Goal: Check status: Check status

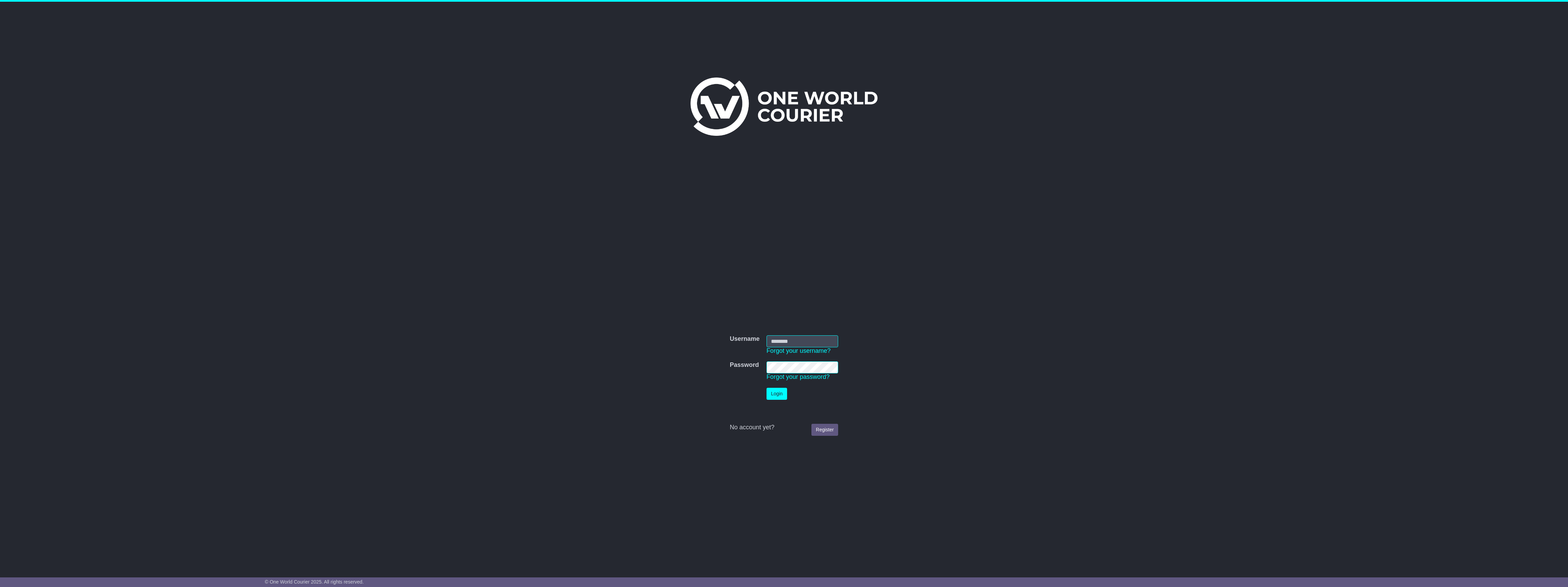
click at [785, 345] on input "Username" at bounding box center [802, 342] width 72 height 12
type input "**********"
click at [790, 332] on td "Username Forgot your username?" at bounding box center [802, 345] width 79 height 26
drag, startPoint x: 800, startPoint y: 335, endPoint x: 799, endPoint y: 339, distance: 4.1
click at [800, 336] on input "Username" at bounding box center [802, 342] width 72 height 12
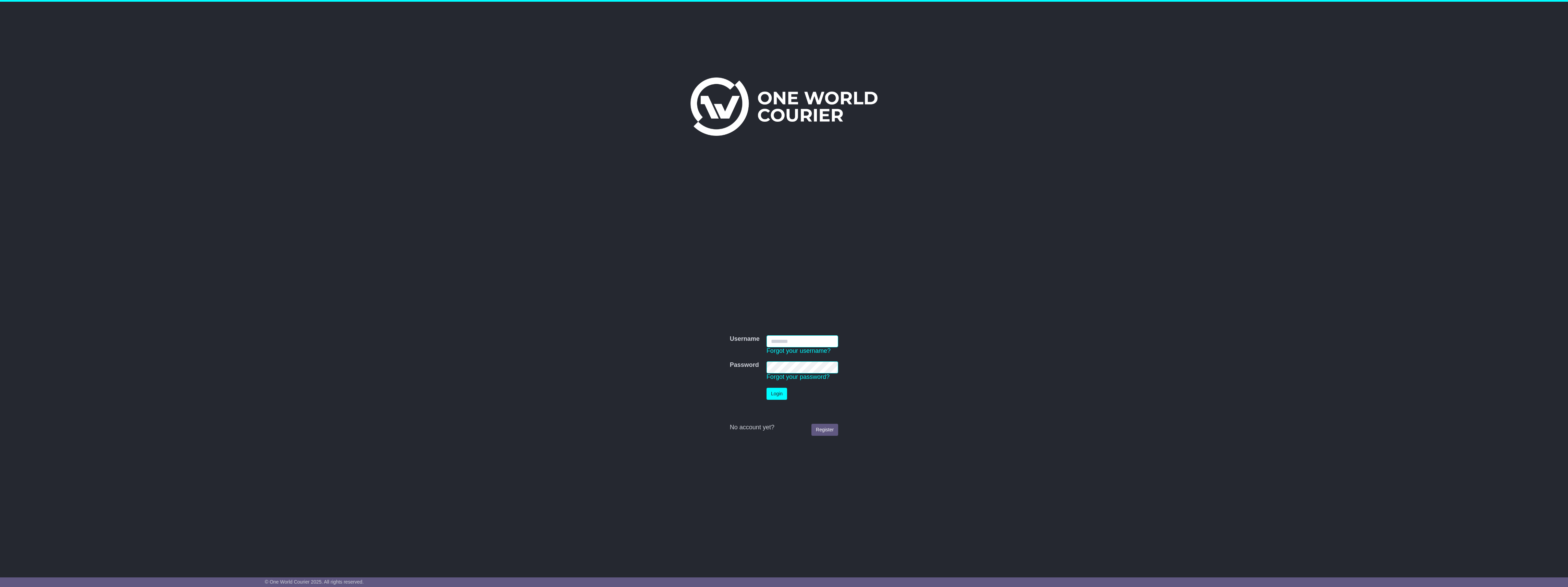
type input "**********"
click at [774, 393] on button "Login" at bounding box center [777, 394] width 21 height 12
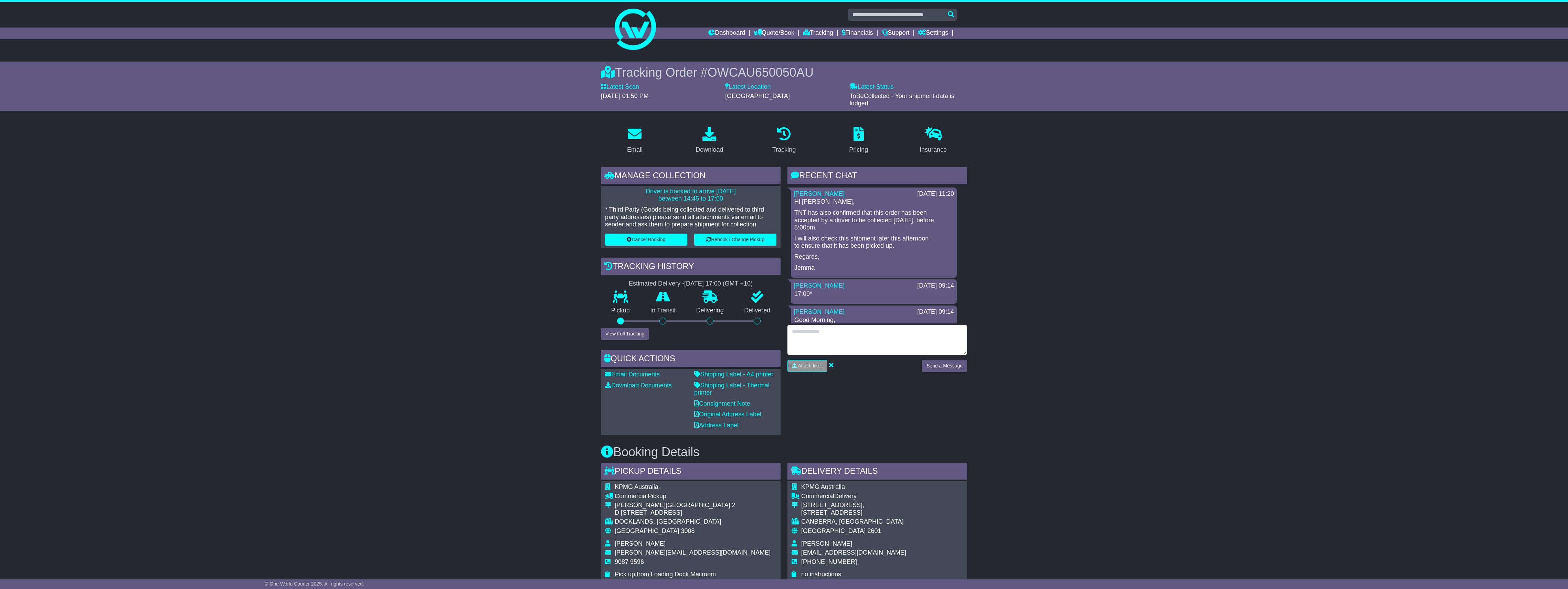
click at [822, 335] on textarea at bounding box center [877, 340] width 180 height 29
type textarea "*"
type textarea "**********"
click at [939, 365] on button "Send a Message" at bounding box center [944, 366] width 45 height 12
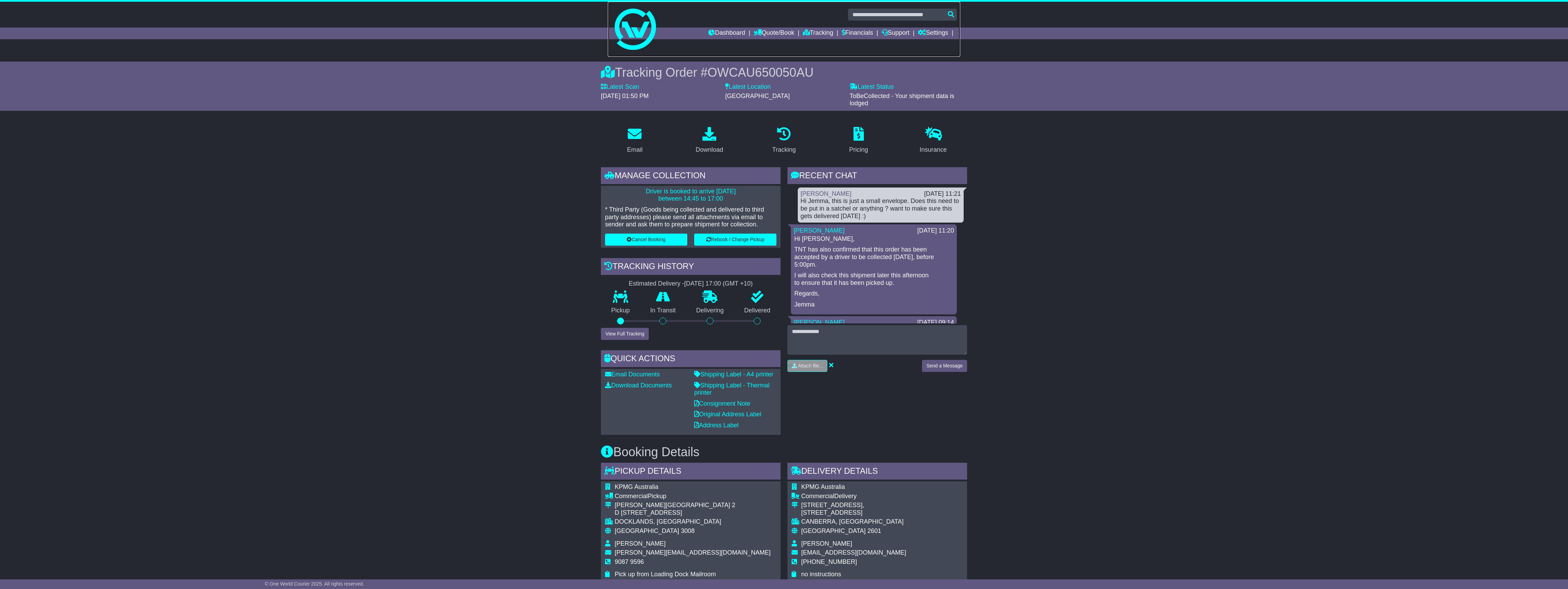
click at [727, 25] on link at bounding box center [784, 29] width 352 height 55
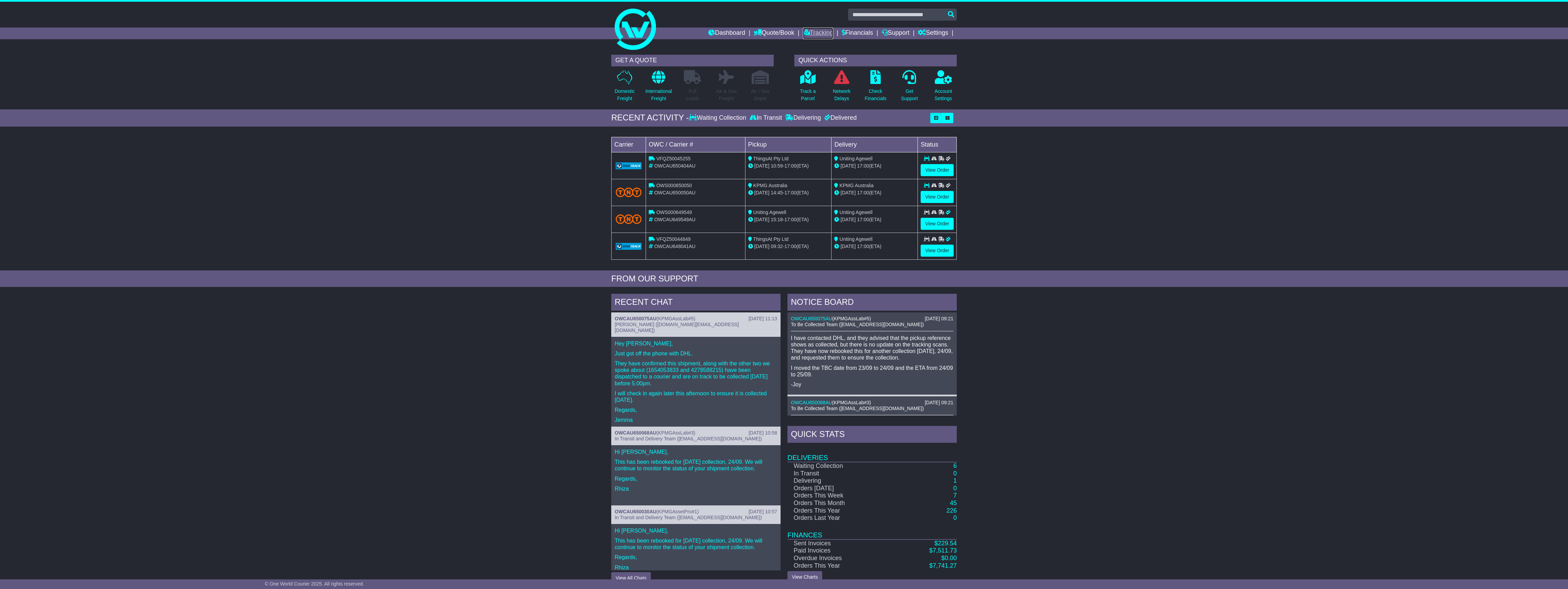
click at [815, 35] on link "Tracking" at bounding box center [818, 33] width 31 height 12
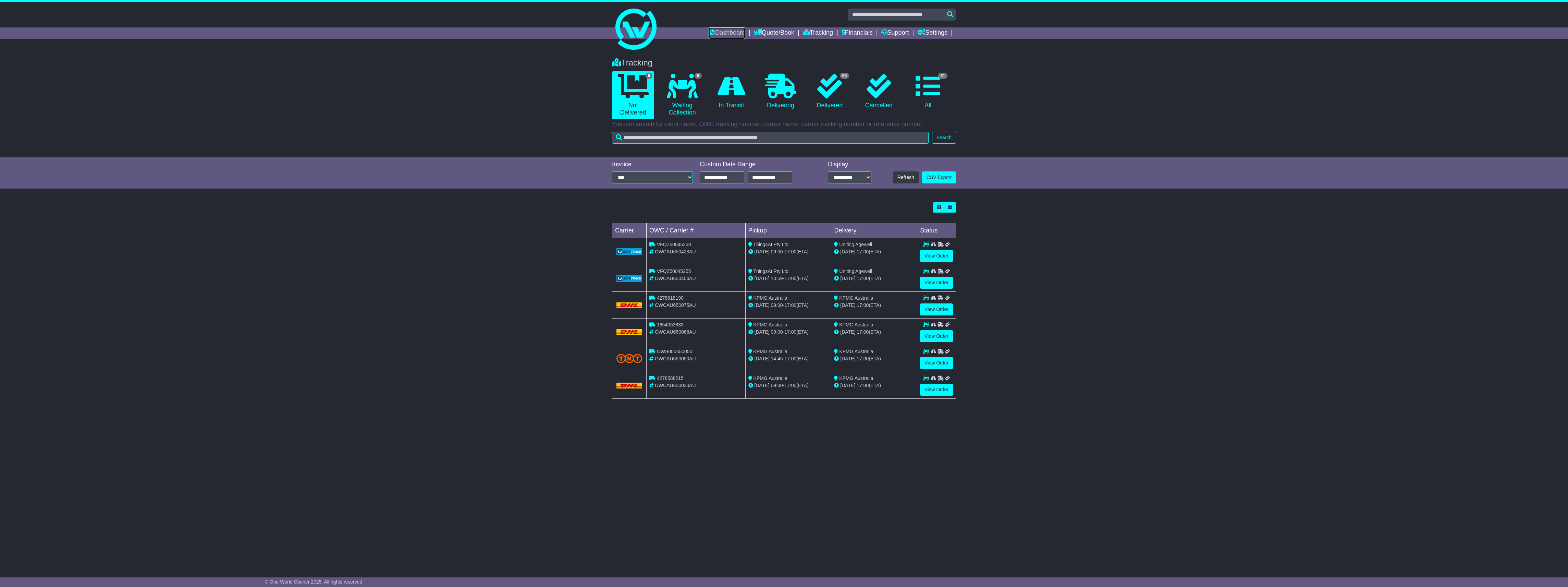
click at [729, 37] on link "Dashboard" at bounding box center [727, 33] width 37 height 12
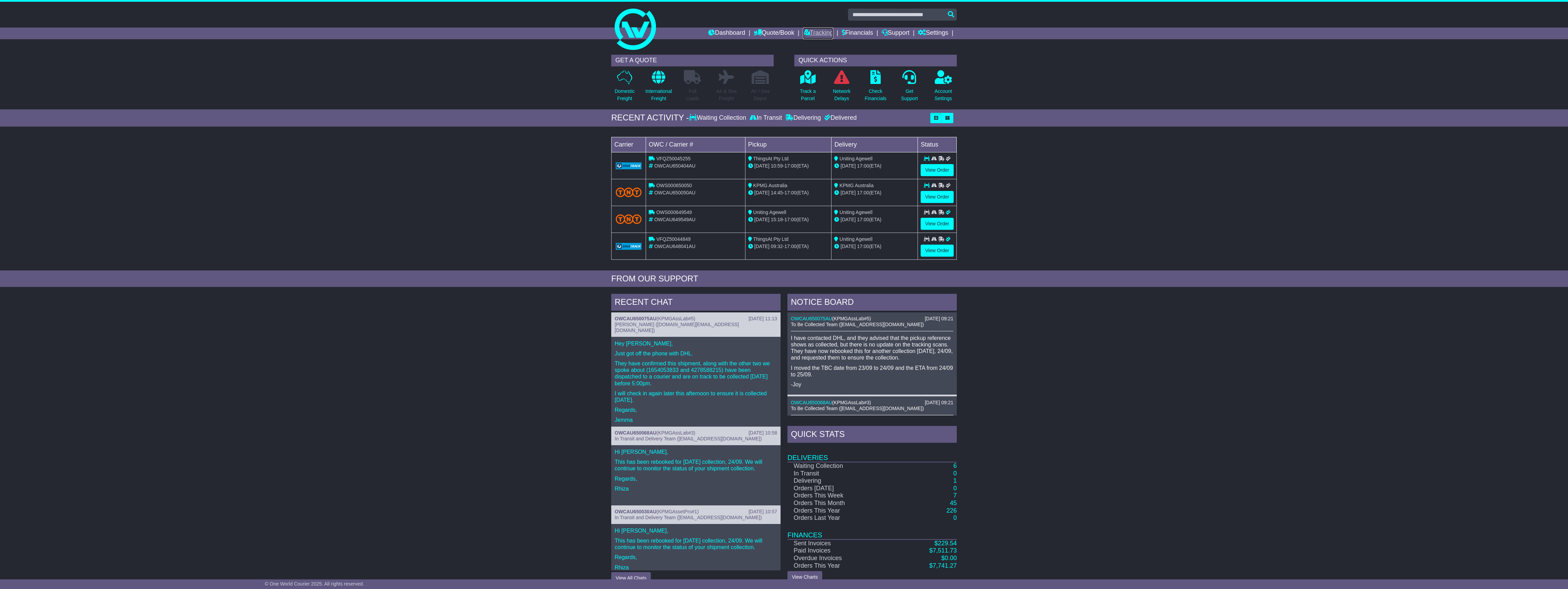
click at [806, 31] on link "Tracking" at bounding box center [818, 33] width 31 height 12
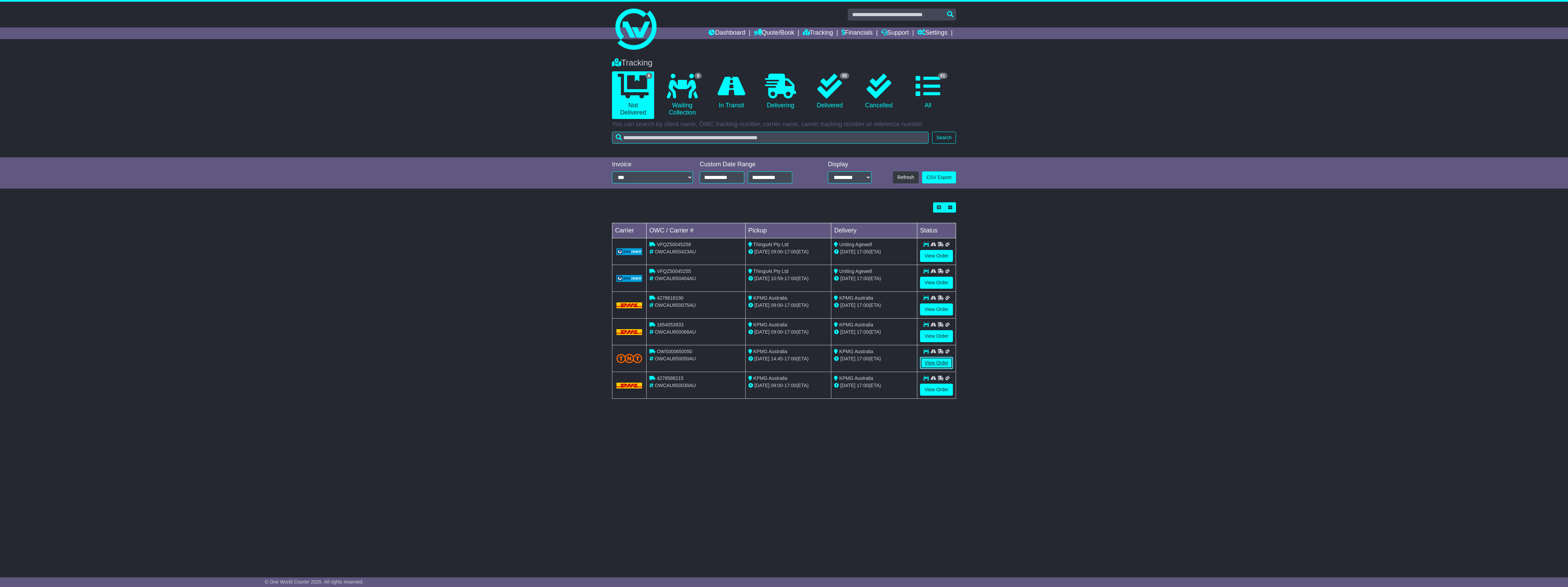
click at [942, 361] on link "View Order" at bounding box center [936, 363] width 33 height 12
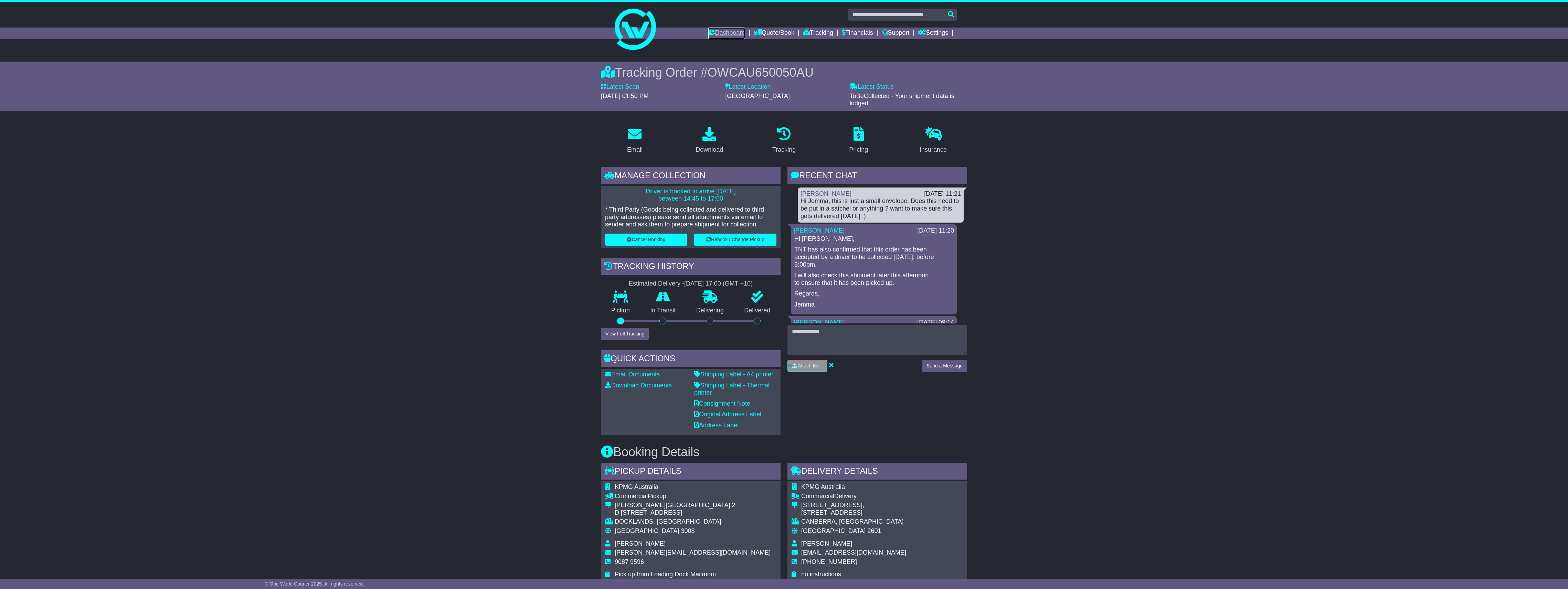
click at [720, 37] on link "Dashboard" at bounding box center [727, 33] width 37 height 12
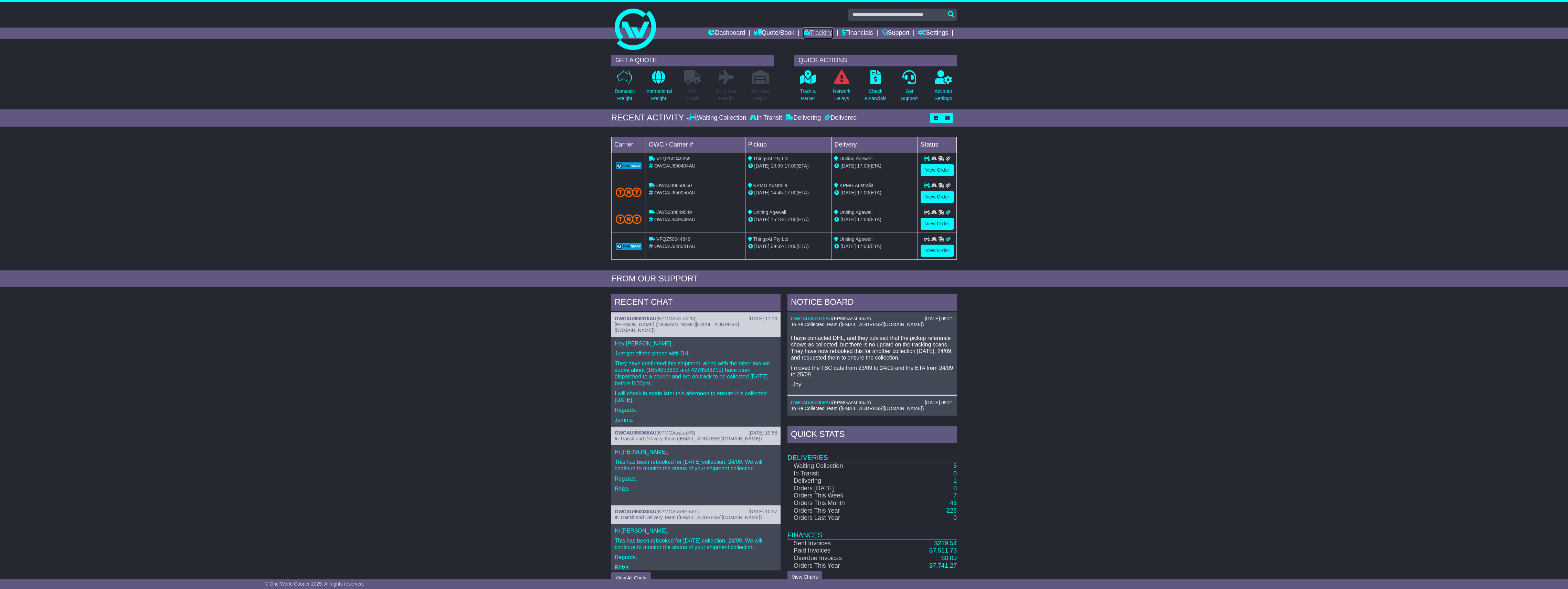
click at [824, 31] on link "Tracking" at bounding box center [818, 33] width 31 height 12
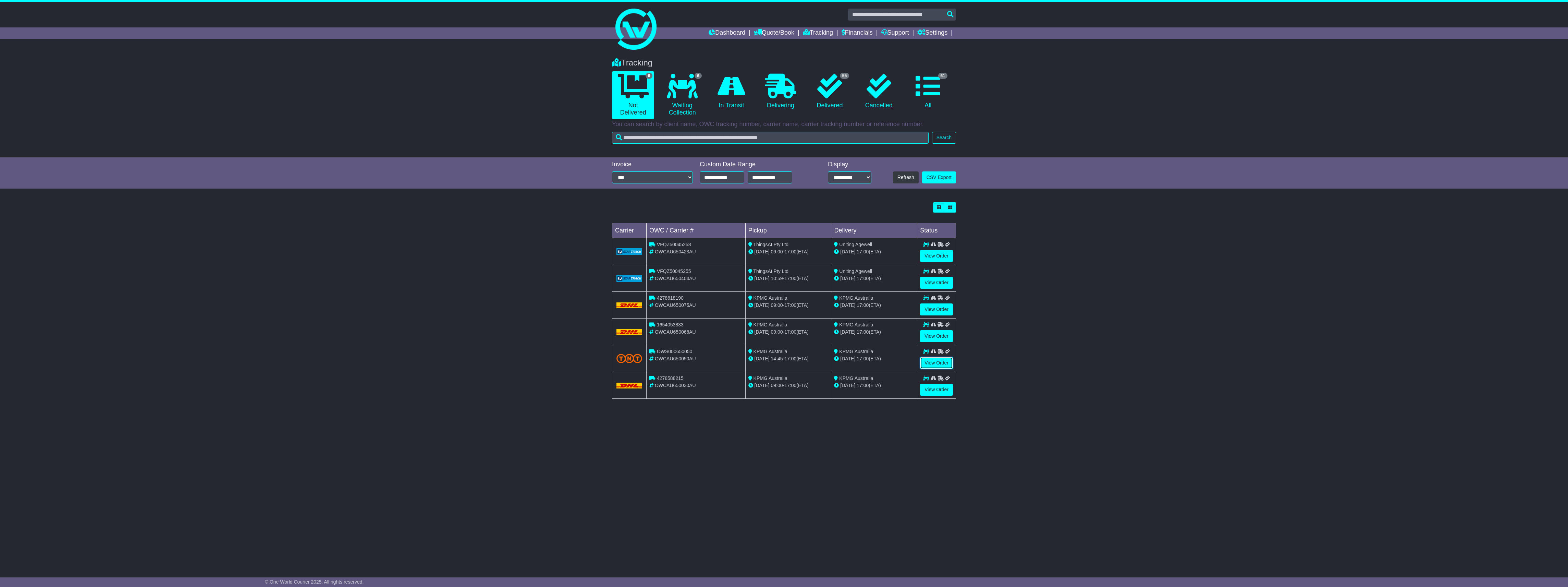
click at [934, 361] on link "View Order" at bounding box center [936, 363] width 33 height 12
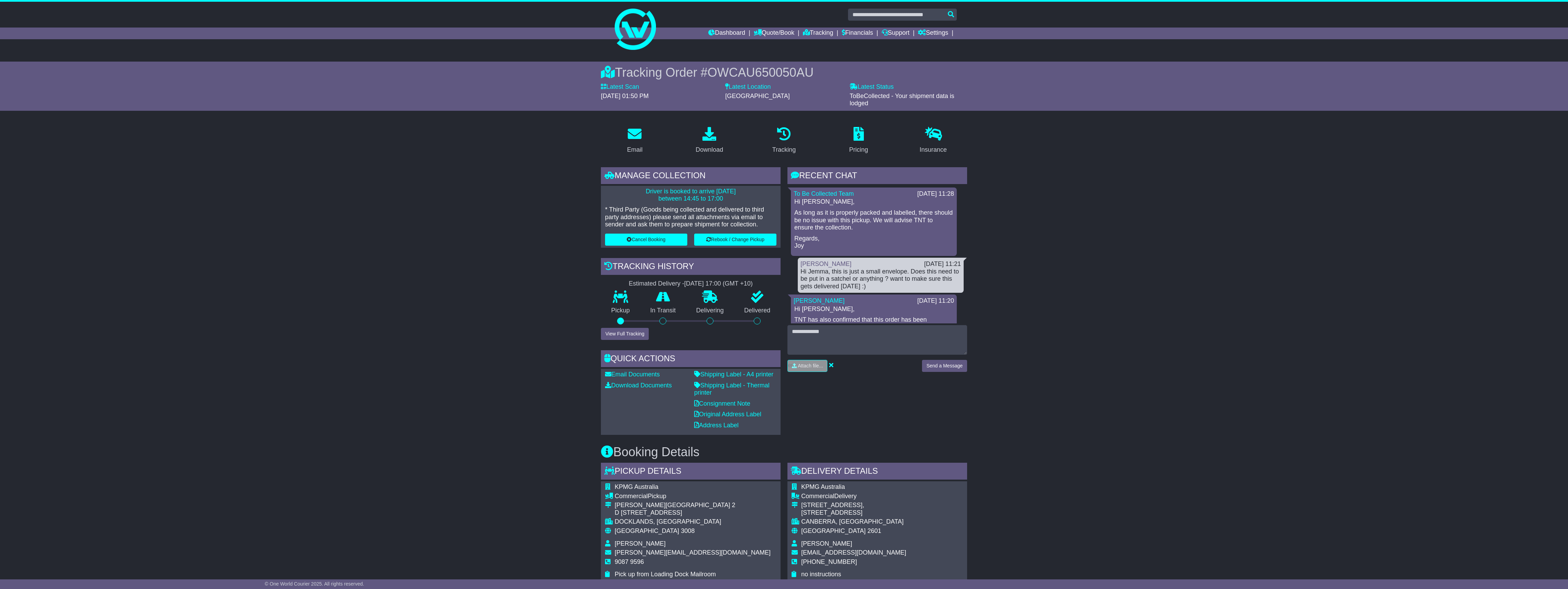
drag, startPoint x: 833, startPoint y: 241, endPoint x: 834, endPoint y: 245, distance: 4.1
click at [833, 241] on p "Regards, Joy" at bounding box center [874, 242] width 159 height 15
click at [825, 342] on textarea at bounding box center [877, 340] width 180 height 29
click at [804, 365] on input "file" at bounding box center [775, 365] width 105 height 12
type input "**********"
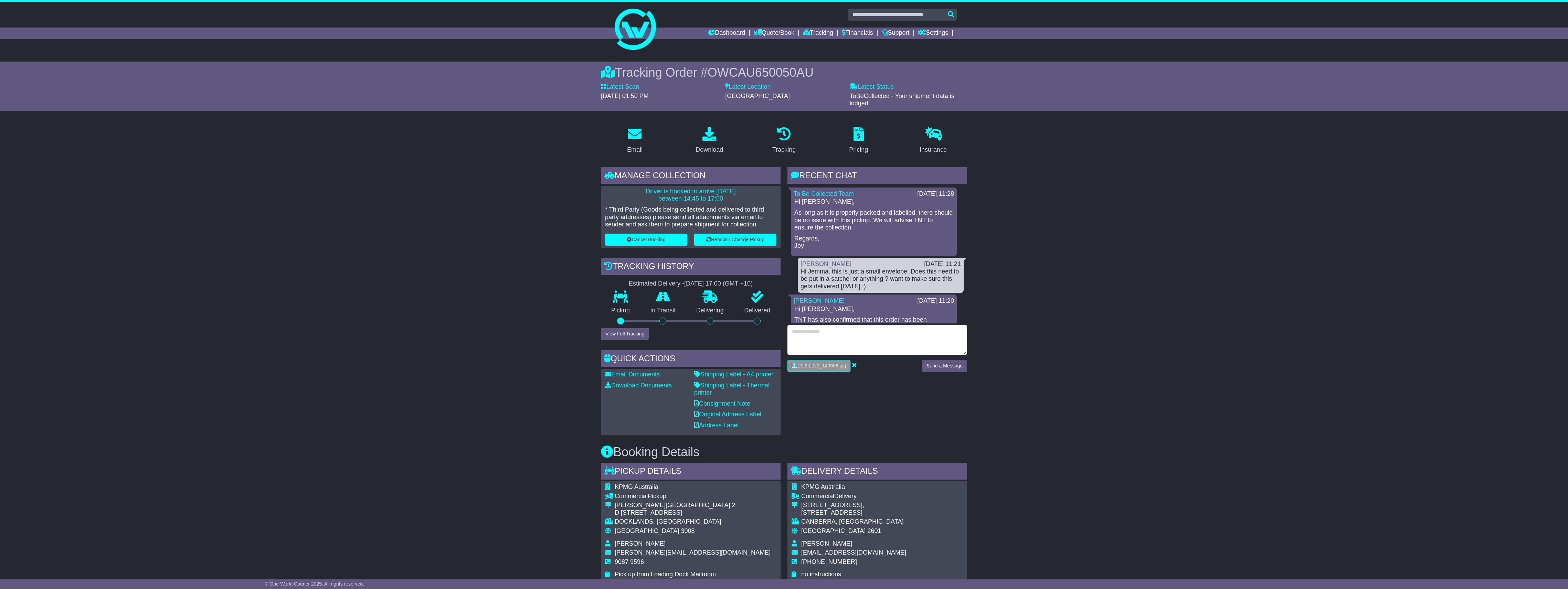
click at [830, 337] on textarea at bounding box center [877, 340] width 180 height 29
type textarea "**********"
click at [956, 362] on button "Send a Message" at bounding box center [944, 366] width 45 height 12
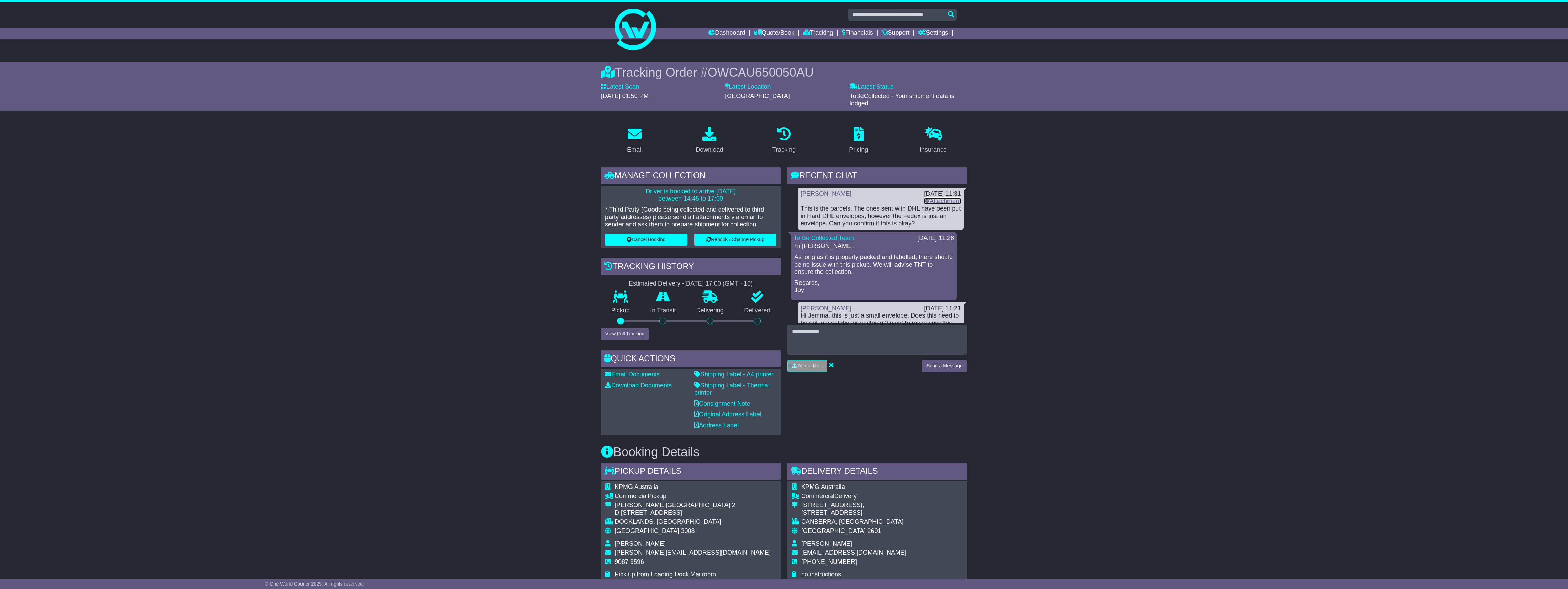
click at [935, 202] on link "Attachment" at bounding box center [942, 200] width 37 height 7
click at [720, 28] on link "Dashboard" at bounding box center [727, 33] width 37 height 12
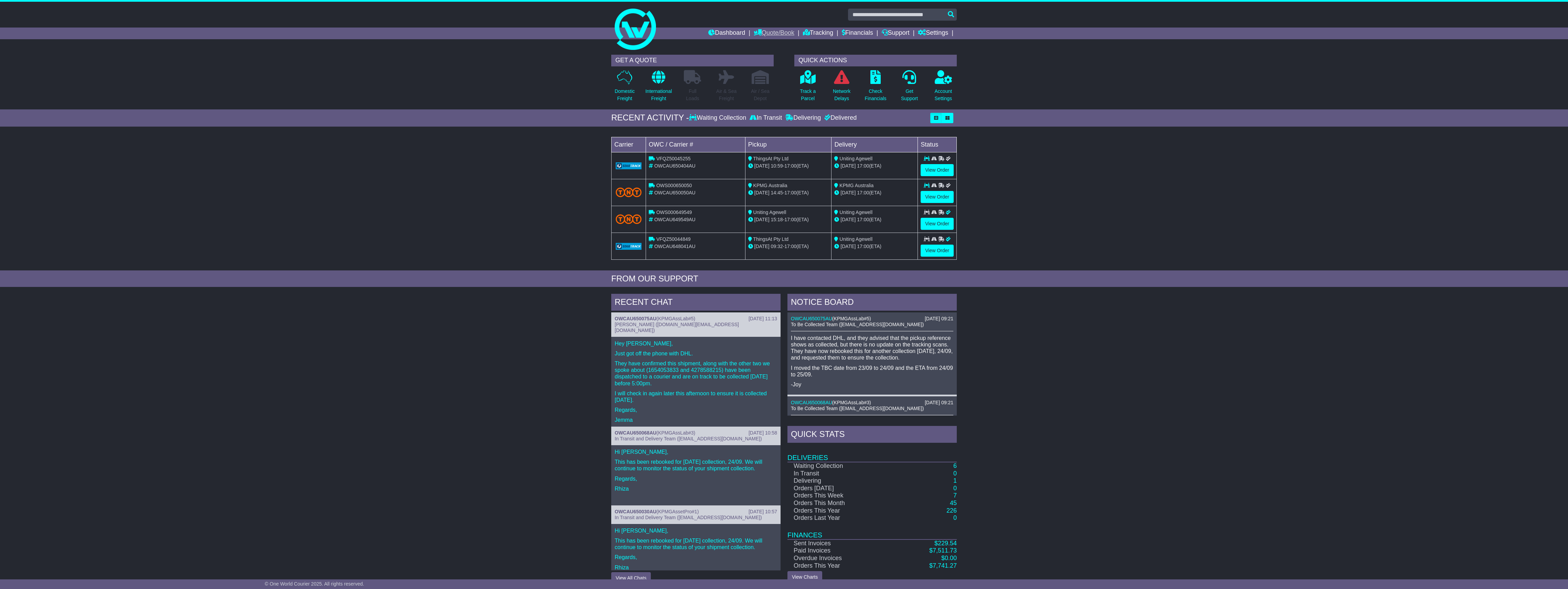
click at [759, 32] on link "Quote/Book" at bounding box center [774, 33] width 40 height 12
click at [819, 34] on link "Tracking" at bounding box center [818, 33] width 31 height 12
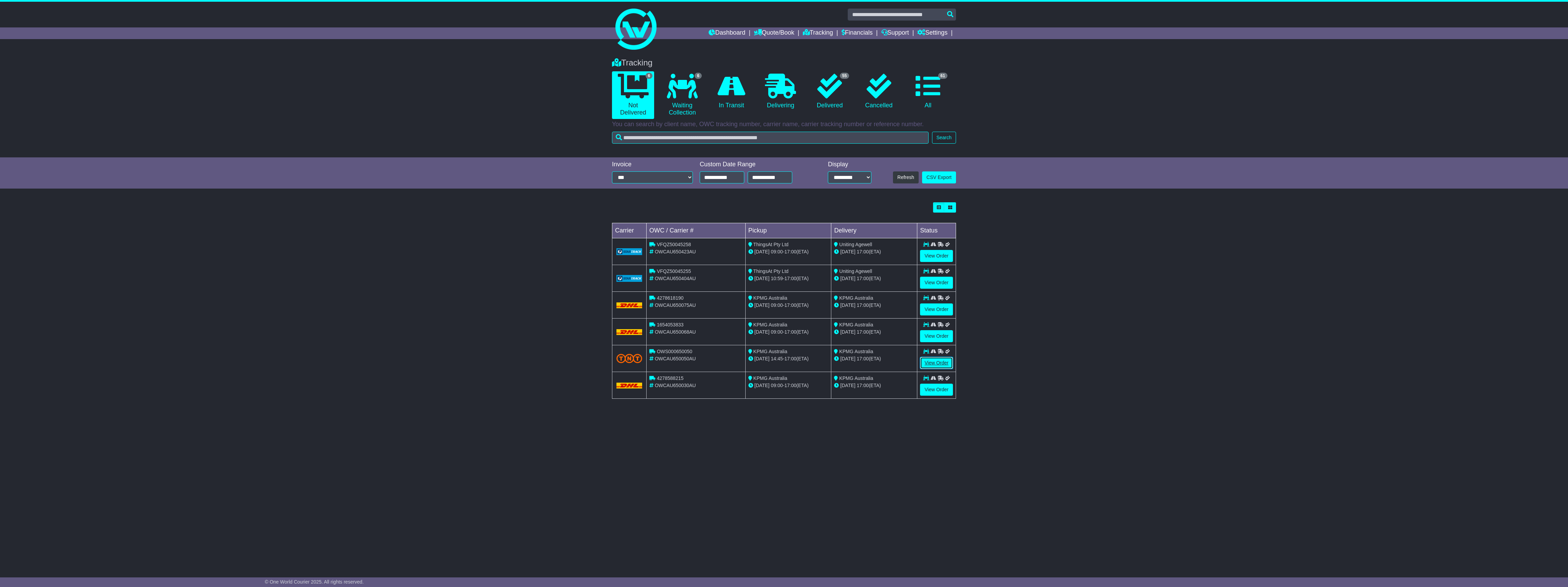
click at [937, 365] on link "View Order" at bounding box center [936, 363] width 33 height 12
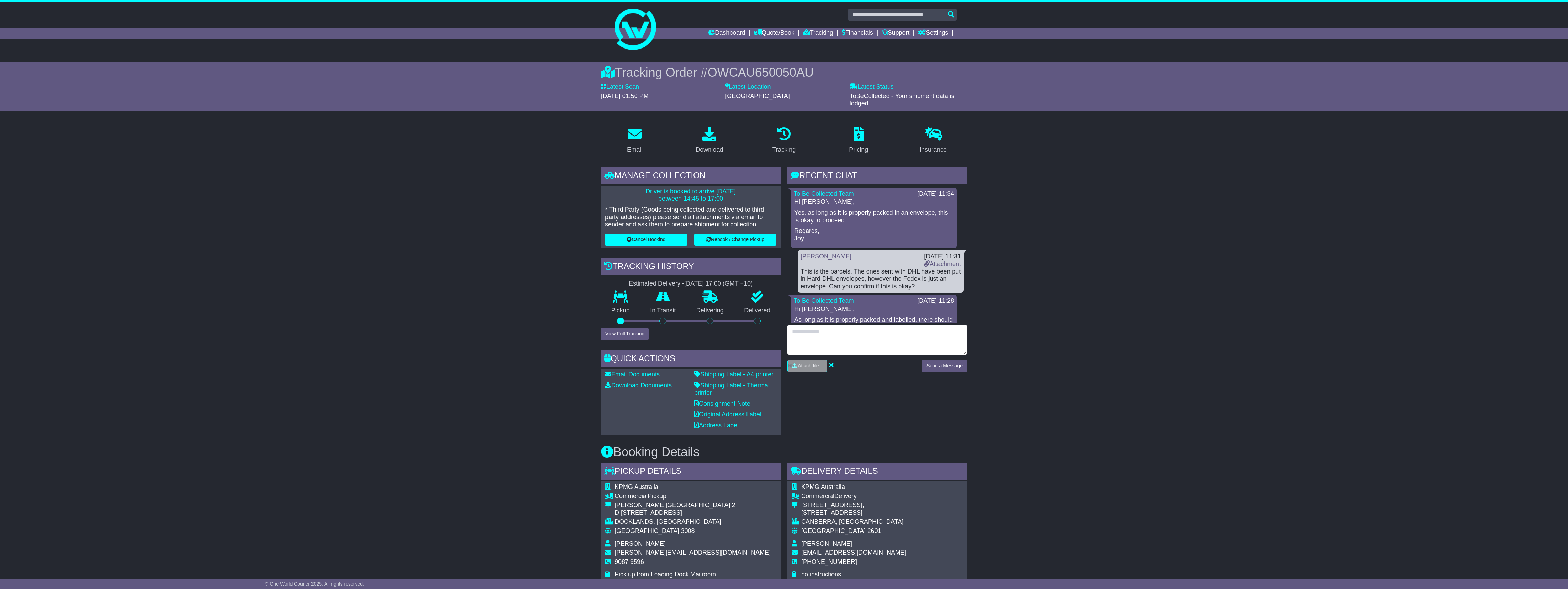
click at [815, 340] on textarea at bounding box center [877, 340] width 180 height 29
type textarea "**********"
click at [929, 365] on button "Send a Message" at bounding box center [944, 366] width 45 height 12
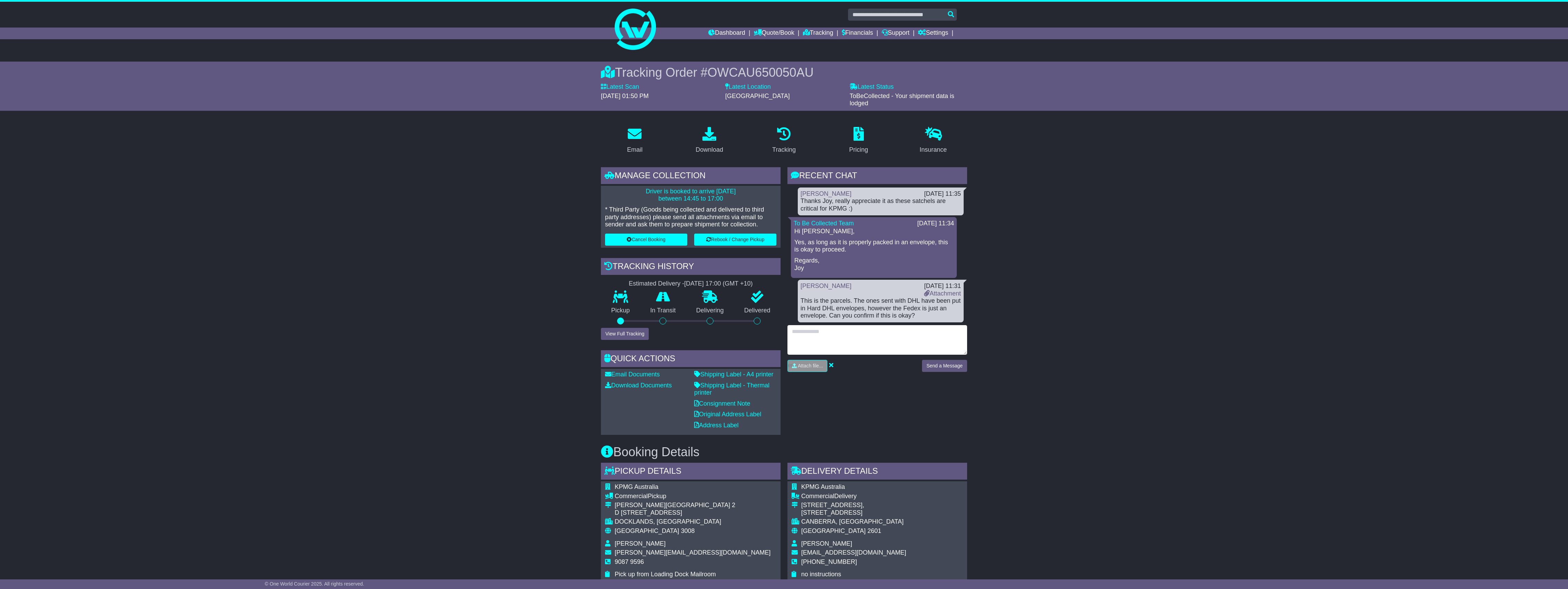
drag, startPoint x: 884, startPoint y: 343, endPoint x: 863, endPoint y: 343, distance: 21.0
click at [880, 343] on textarea at bounding box center [877, 340] width 180 height 29
type textarea "*"
type textarea "**********"
drag, startPoint x: 969, startPoint y: 362, endPoint x: 959, endPoint y: 365, distance: 10.4
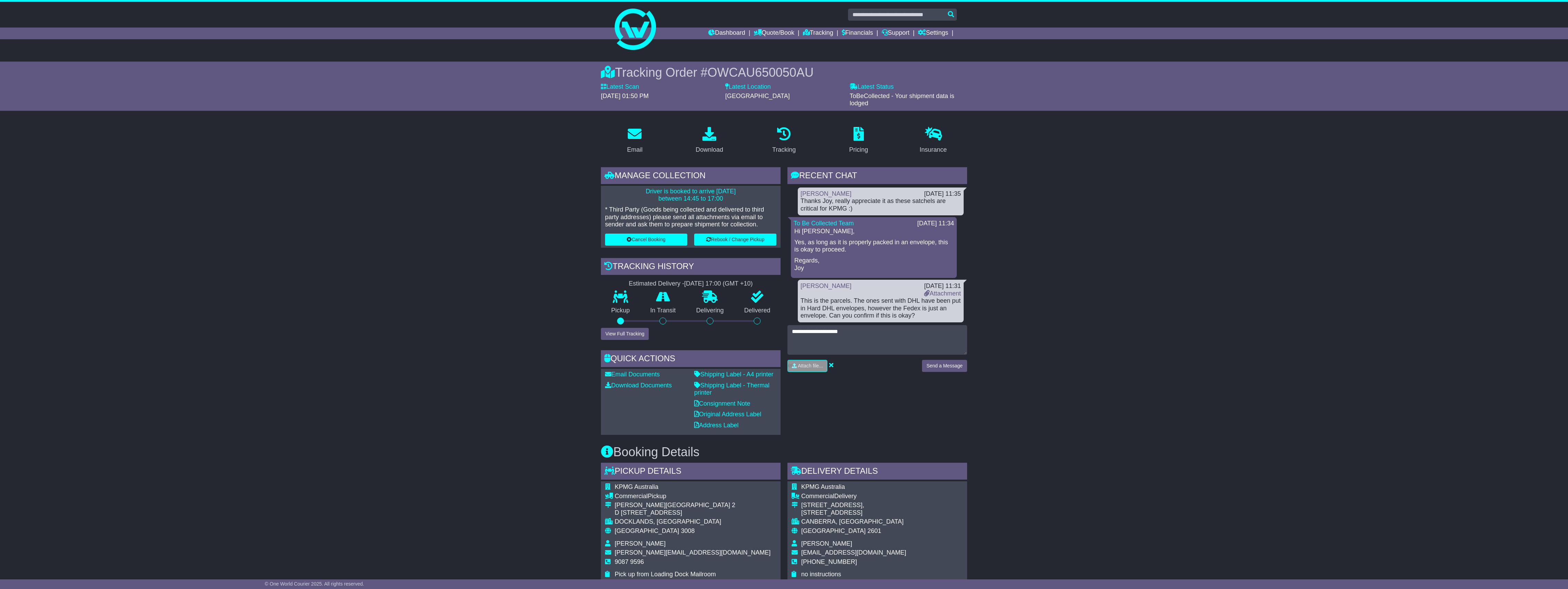
click at [968, 362] on div "Send a Message" at bounding box center [944, 368] width 52 height 17
click at [956, 365] on button "Send a Message" at bounding box center [944, 366] width 45 height 12
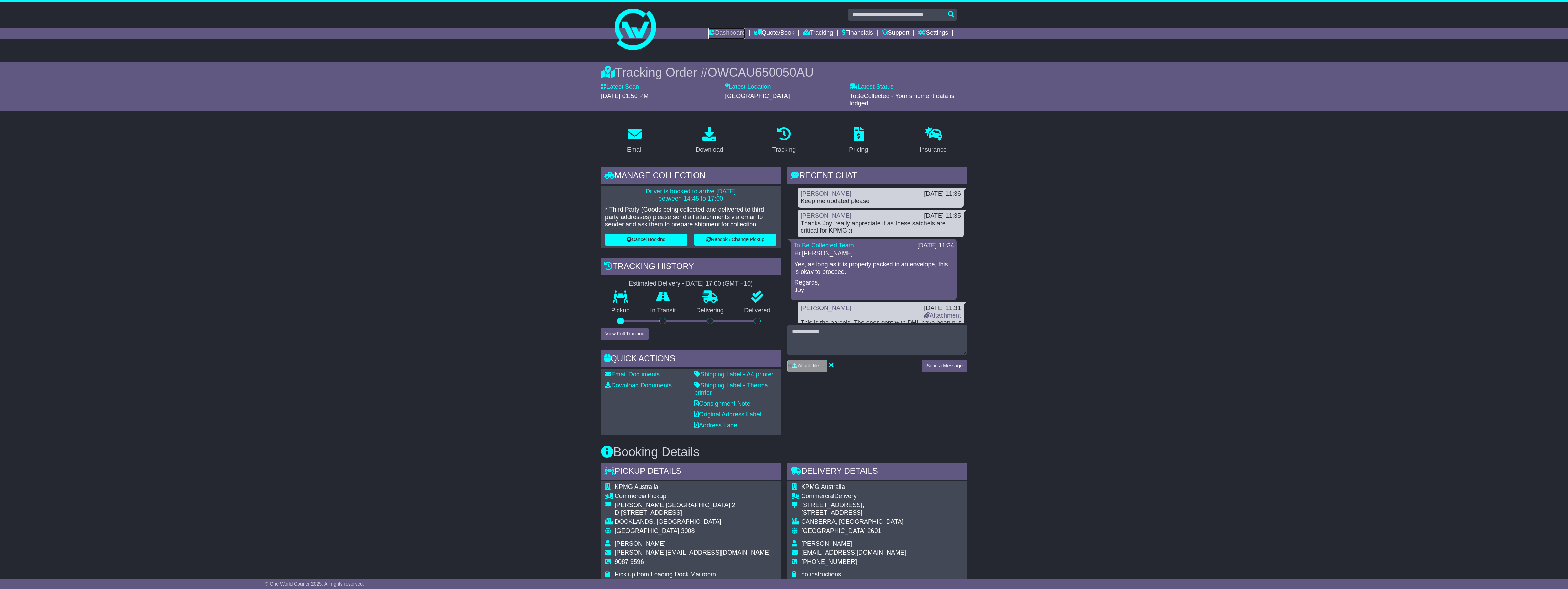
click at [732, 32] on link "Dashboard" at bounding box center [727, 33] width 37 height 12
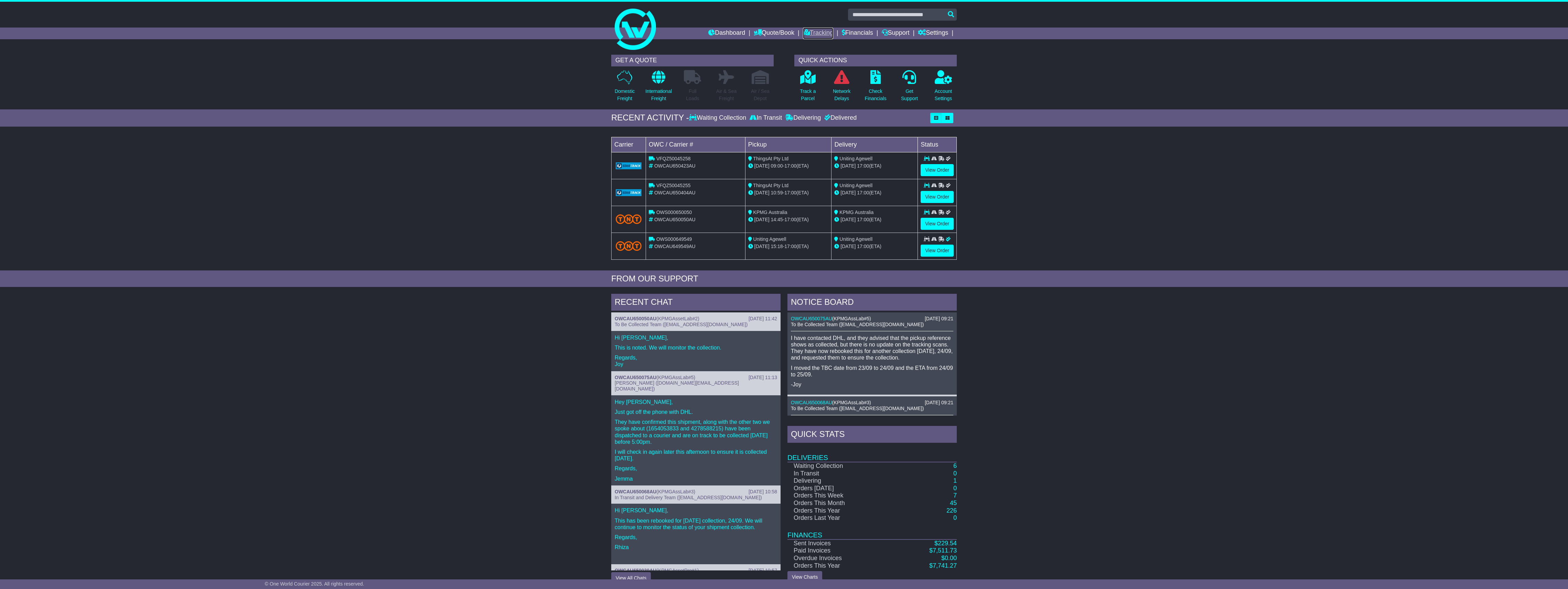
click at [812, 34] on link "Tracking" at bounding box center [818, 33] width 31 height 12
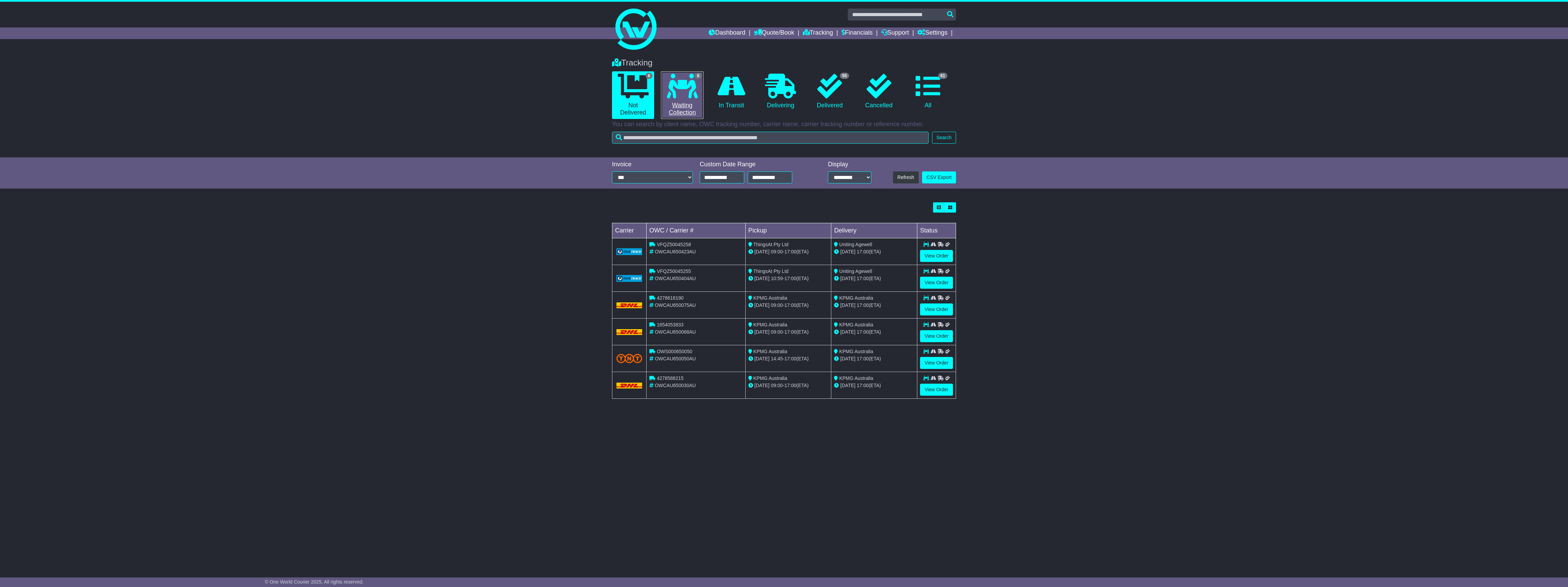
click at [681, 105] on link "6 Waiting Collection" at bounding box center [682, 95] width 42 height 47
click at [934, 255] on link "View Order" at bounding box center [936, 256] width 33 height 12
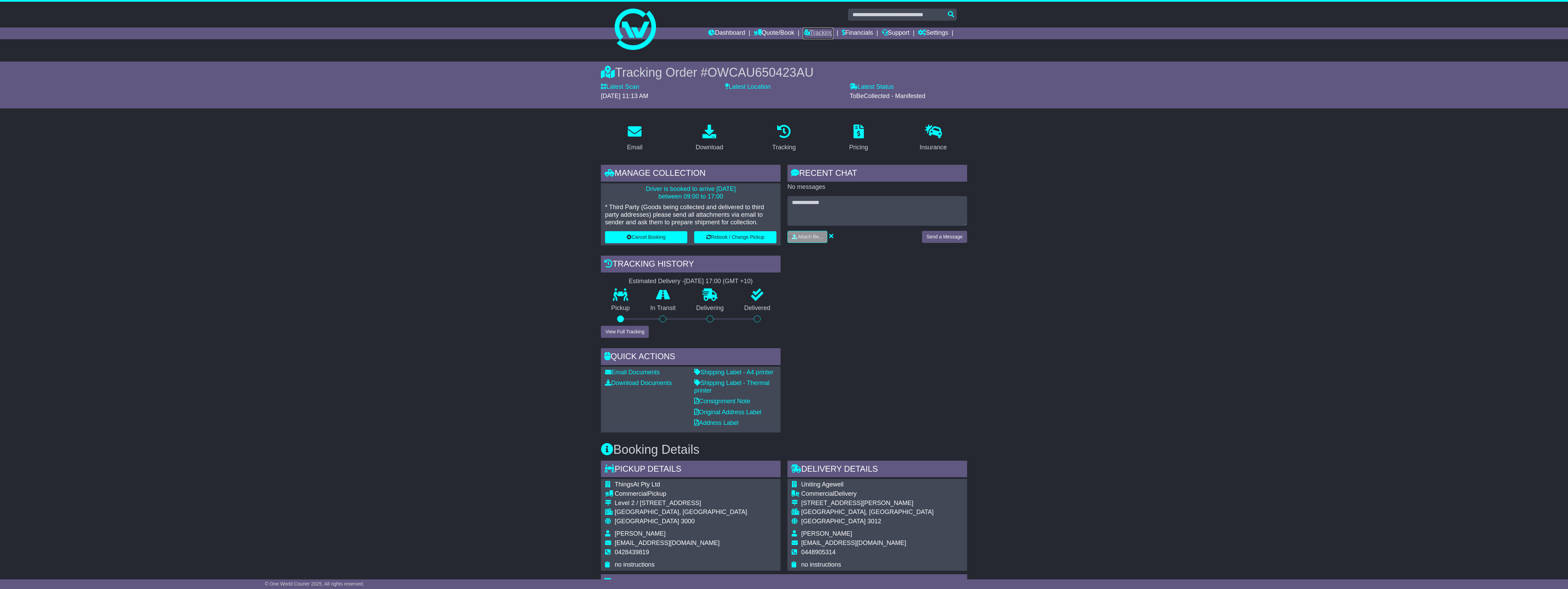
click at [811, 31] on link "Tracking" at bounding box center [818, 33] width 31 height 12
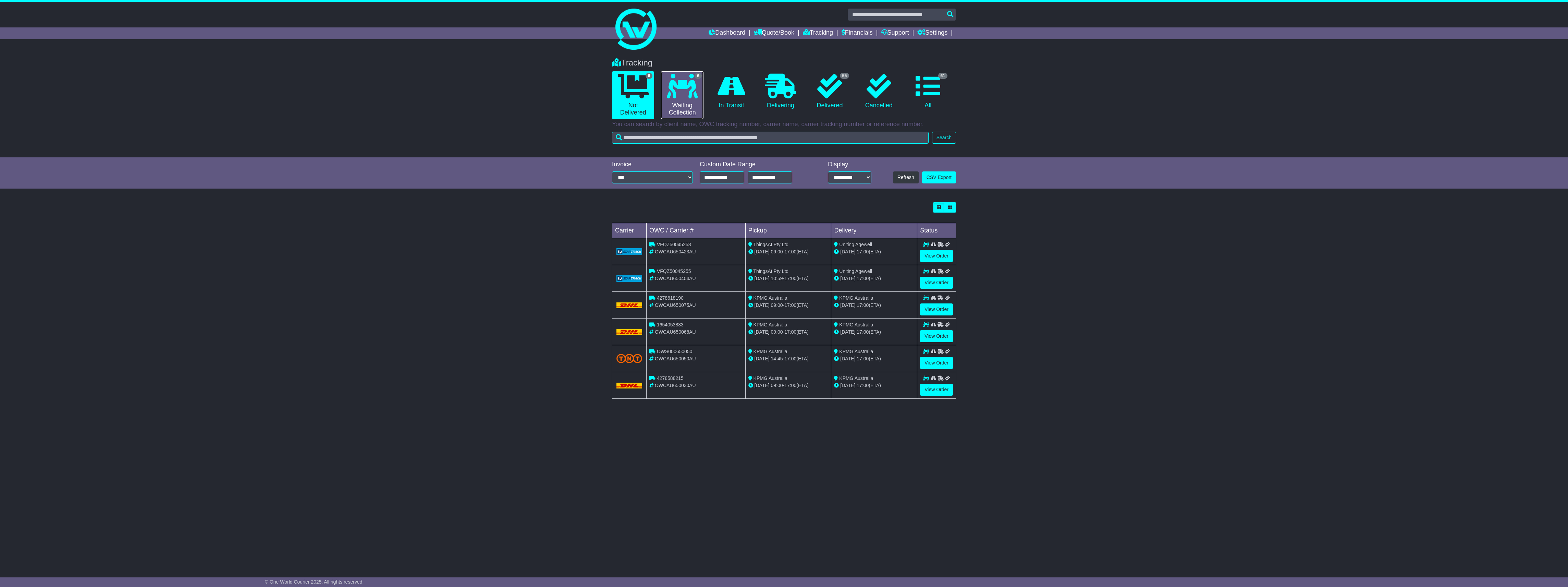
click at [670, 109] on link "6 Waiting Collection" at bounding box center [682, 95] width 42 height 47
click at [673, 298] on span "4278618190" at bounding box center [670, 298] width 27 height 5
copy span "4278618190"
click at [929, 360] on link "View Order" at bounding box center [936, 363] width 33 height 12
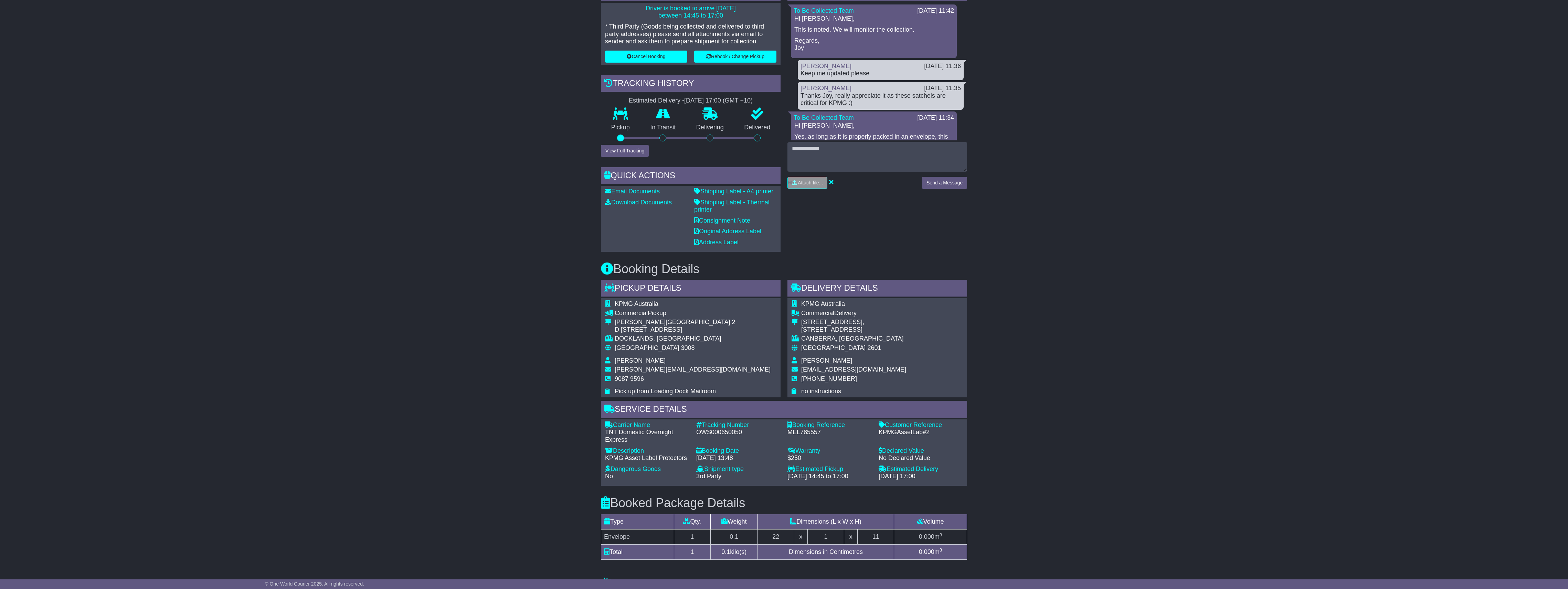
scroll to position [183, 0]
click at [731, 428] on div "OWS000650050" at bounding box center [738, 432] width 84 height 7
copy div "OWS000650050"
